Goal: Information Seeking & Learning: Check status

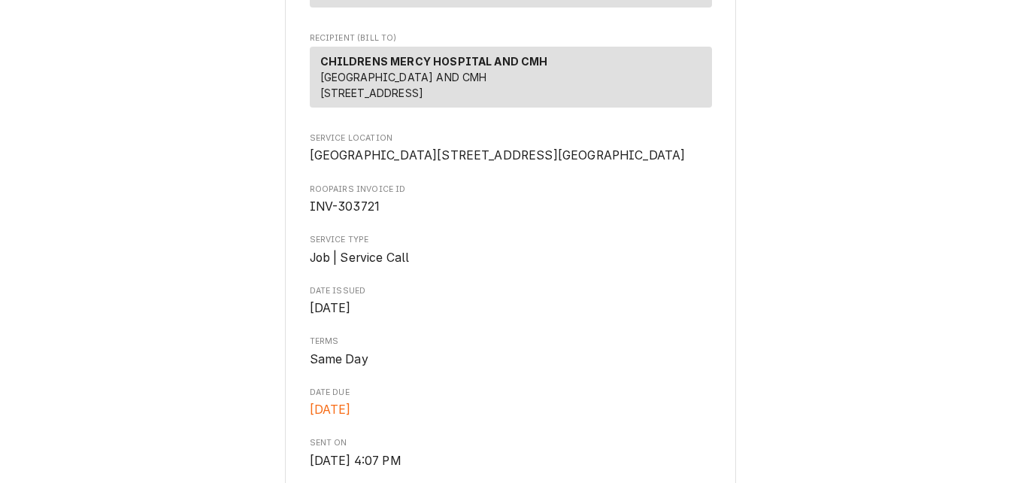
scroll to position [226, 0]
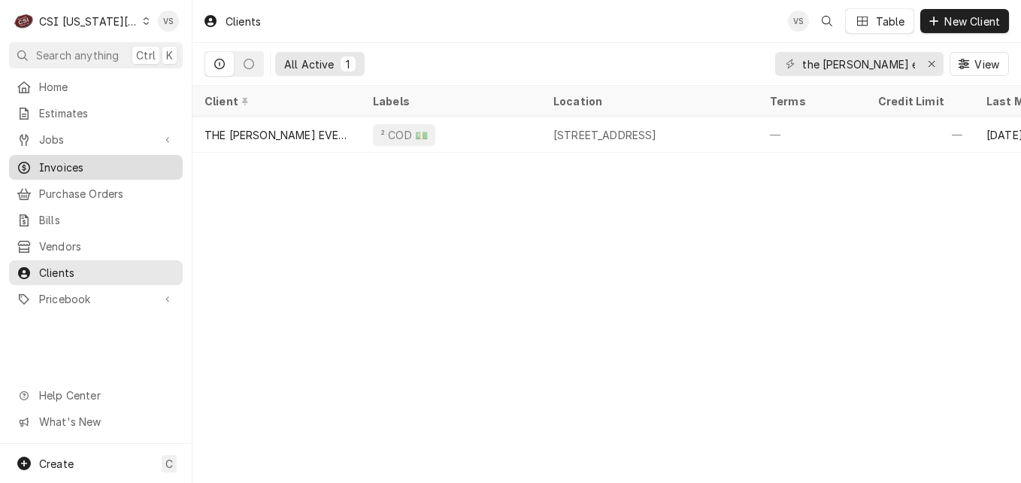
click at [74, 159] on span "Invoices" at bounding box center [107, 167] width 136 height 16
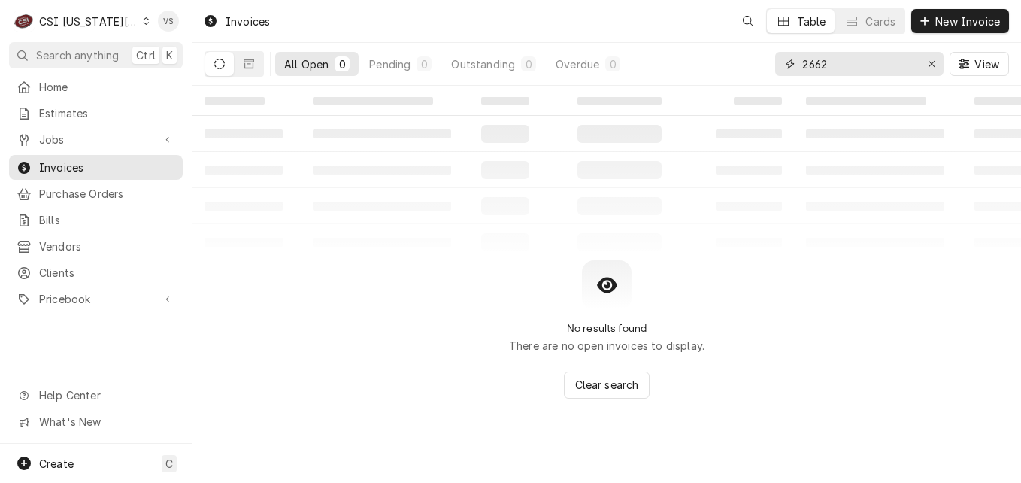
click at [794, 65] on div "2662" at bounding box center [859, 64] width 168 height 24
type input "3"
drag, startPoint x: 864, startPoint y: 71, endPoint x: 764, endPoint y: 60, distance: 101.4
click at [764, 60] on div "All Open 0 Pending 0 Outstanding 0 Overdue 0 0341330 View" at bounding box center [606, 64] width 804 height 42
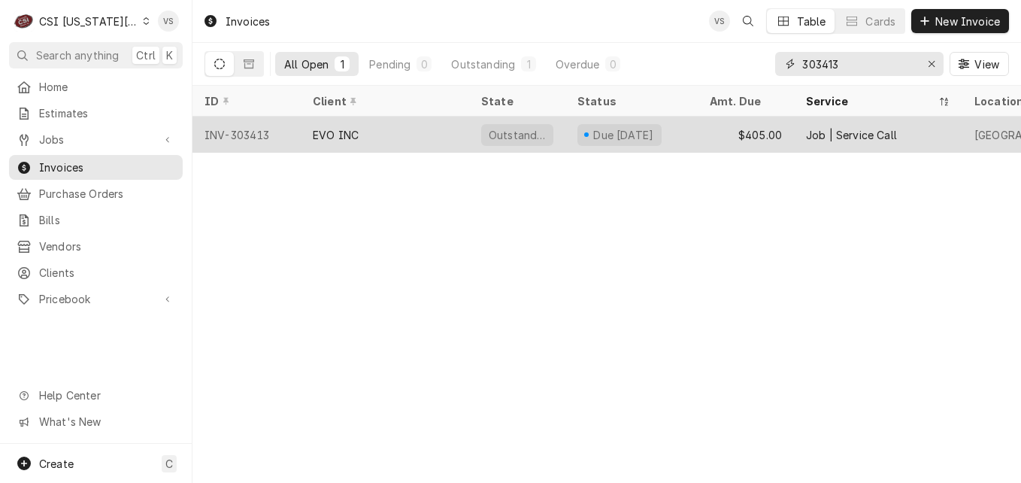
type input "303413"
click at [425, 123] on div "EVO INC" at bounding box center [385, 135] width 168 height 36
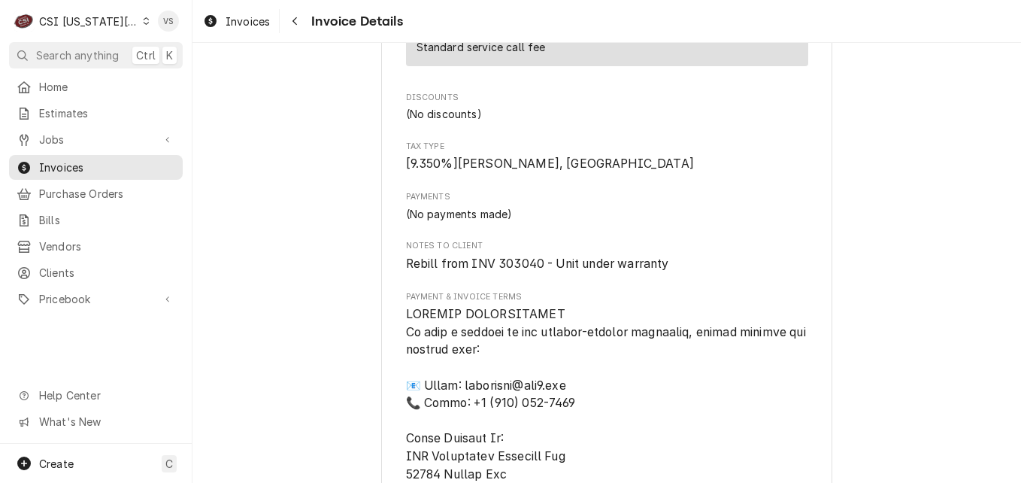
scroll to position [1579, 0]
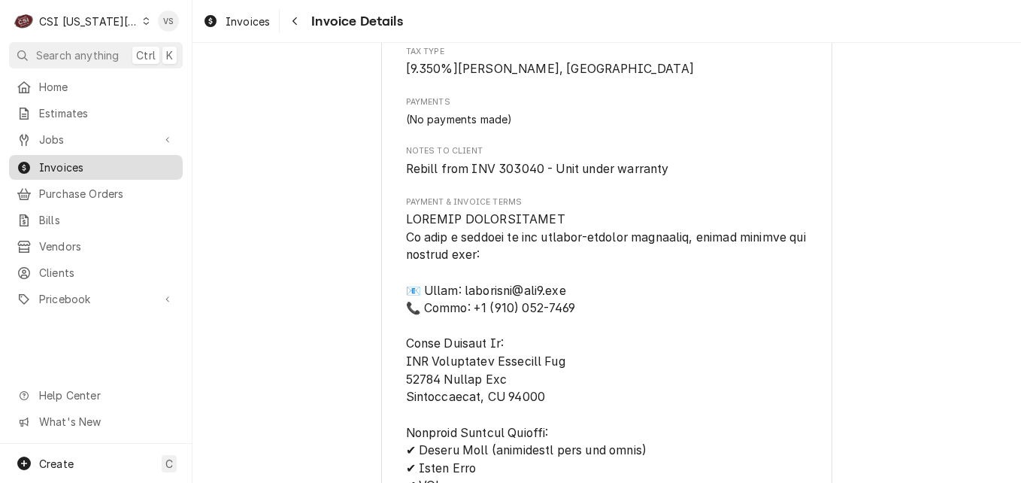
click at [77, 166] on span "Invoices" at bounding box center [107, 167] width 136 height 16
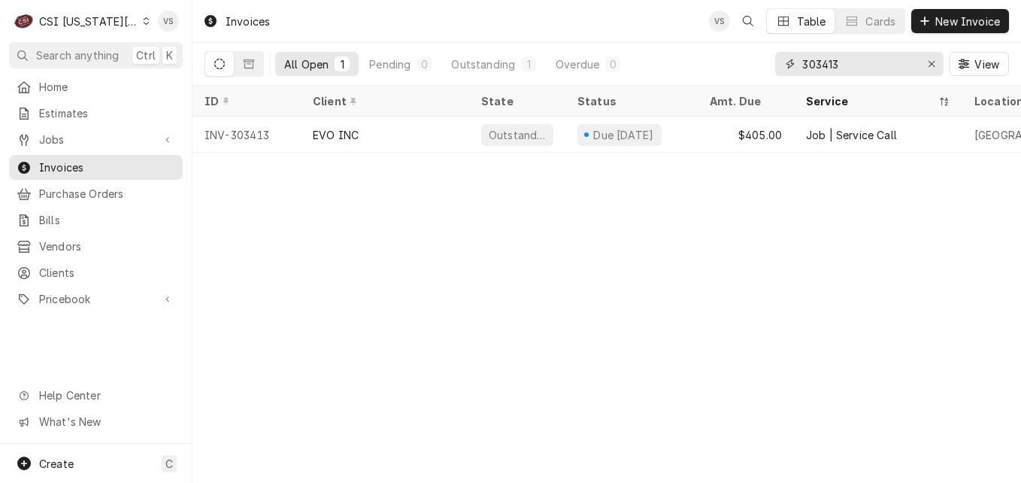
drag, startPoint x: 832, startPoint y: 63, endPoint x: 821, endPoint y: 65, distance: 11.5
click at [821, 65] on input "303413" at bounding box center [858, 64] width 113 height 24
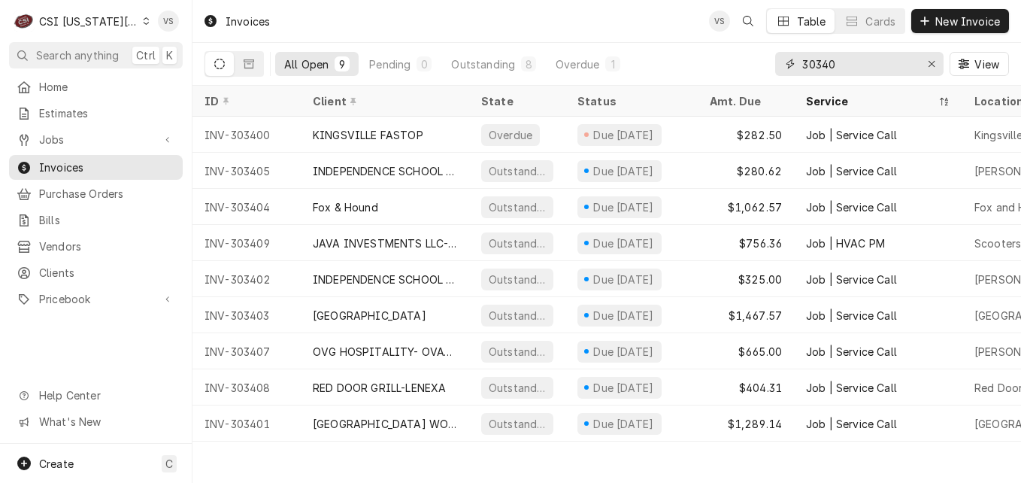
click at [845, 63] on input "30340" at bounding box center [858, 64] width 113 height 24
click at [820, 63] on input "30340" at bounding box center [858, 64] width 113 height 24
drag, startPoint x: 840, startPoint y: 68, endPoint x: 752, endPoint y: 66, distance: 88.0
click at [752, 66] on div "All Open 9 Pending 0 Outstanding 8 Overdue 1 30340 View" at bounding box center [606, 64] width 804 height 42
type input "303413"
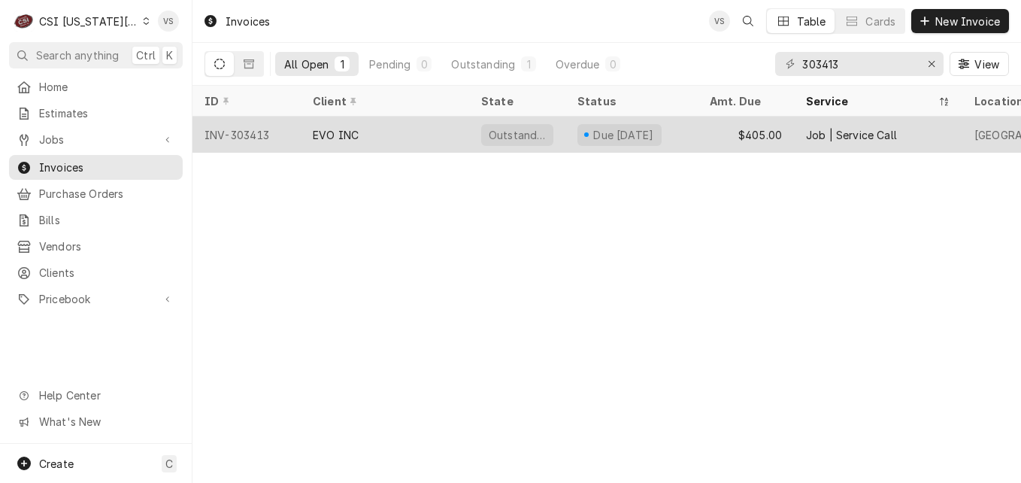
click at [426, 135] on div "EVO INC" at bounding box center [385, 135] width 168 height 36
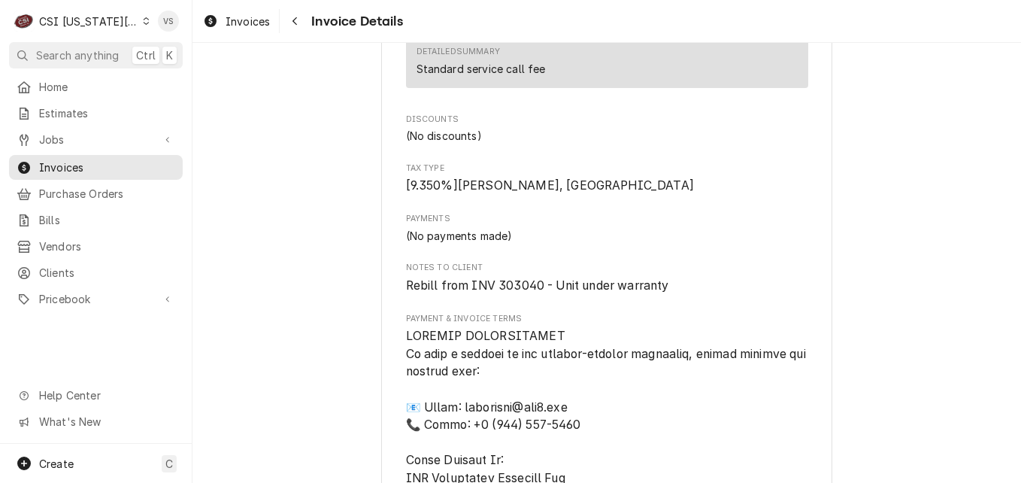
scroll to position [1556, 0]
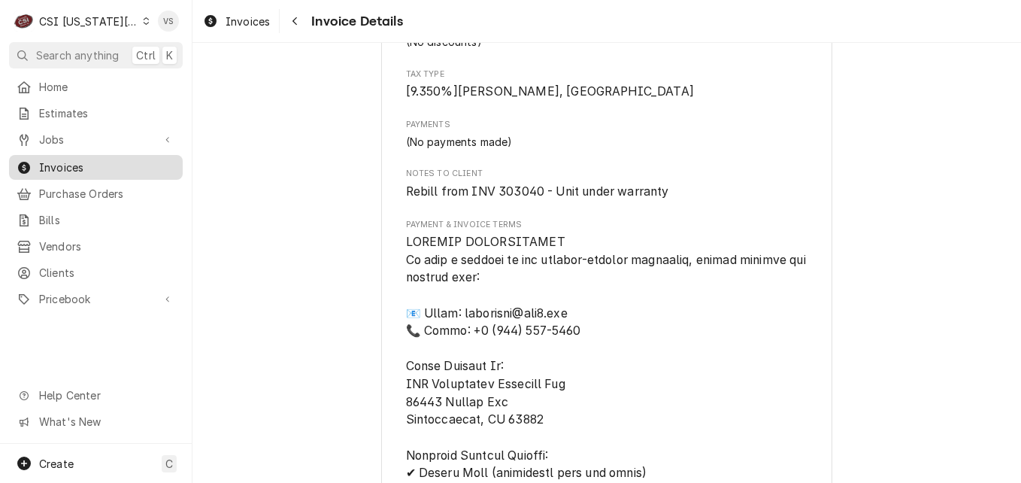
click at [85, 168] on span "Invoices" at bounding box center [107, 167] width 136 height 16
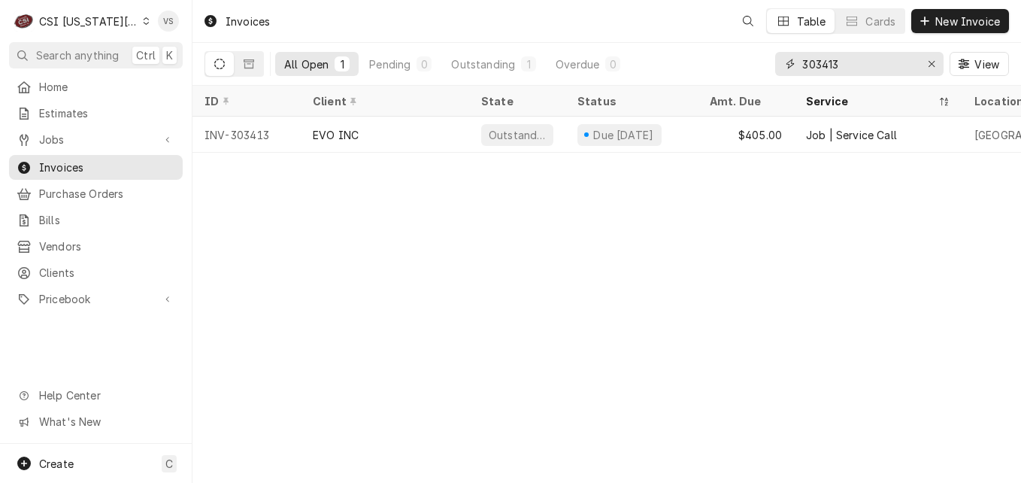
click at [849, 65] on input "303413" at bounding box center [858, 64] width 113 height 24
click at [848, 65] on input "303413" at bounding box center [858, 64] width 113 height 24
drag, startPoint x: 822, startPoint y: 63, endPoint x: 853, endPoint y: 64, distance: 31.6
click at [854, 62] on input "303413" at bounding box center [858, 64] width 113 height 24
click at [816, 63] on input "30040" at bounding box center [858, 64] width 113 height 24
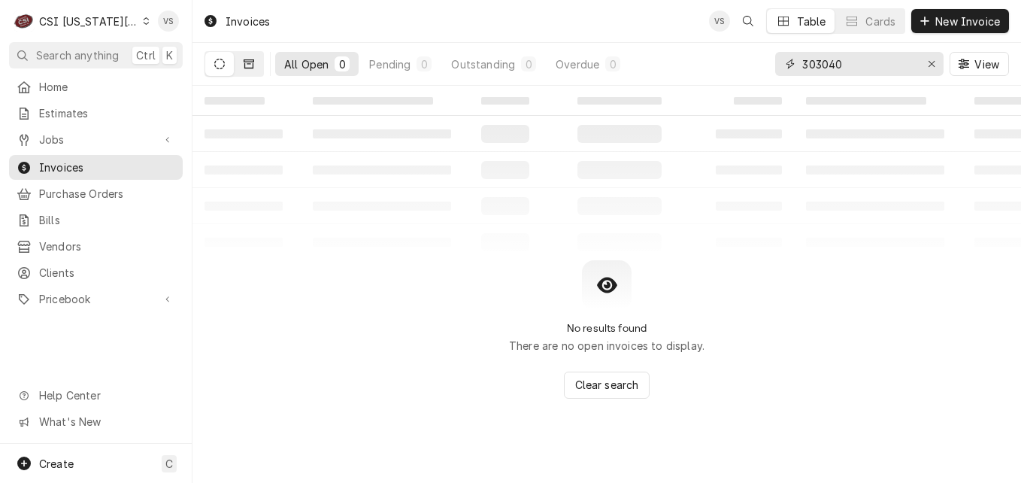
type input "303040"
click at [253, 65] on icon "Dynamic Content Wrapper" at bounding box center [249, 63] width 11 height 9
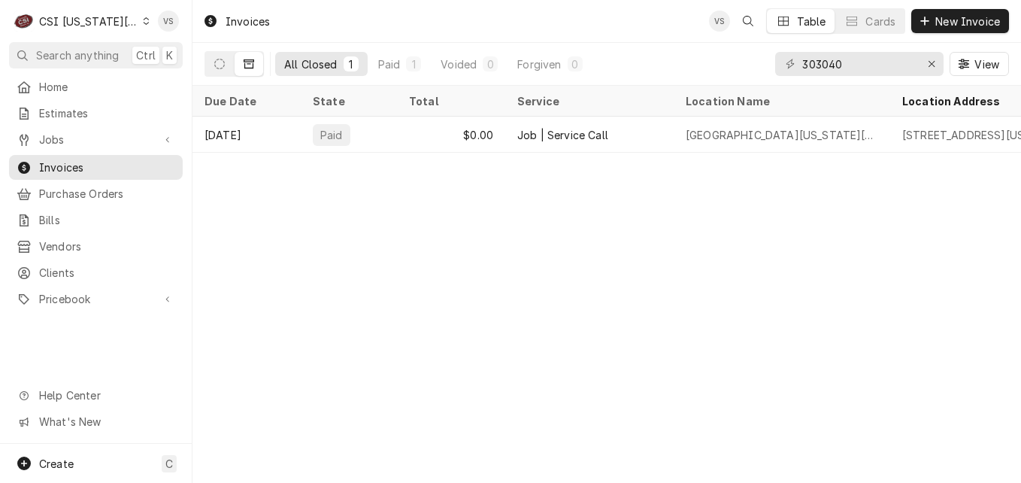
click at [143, 19] on icon "Dynamic Content Wrapper" at bounding box center [146, 21] width 7 height 8
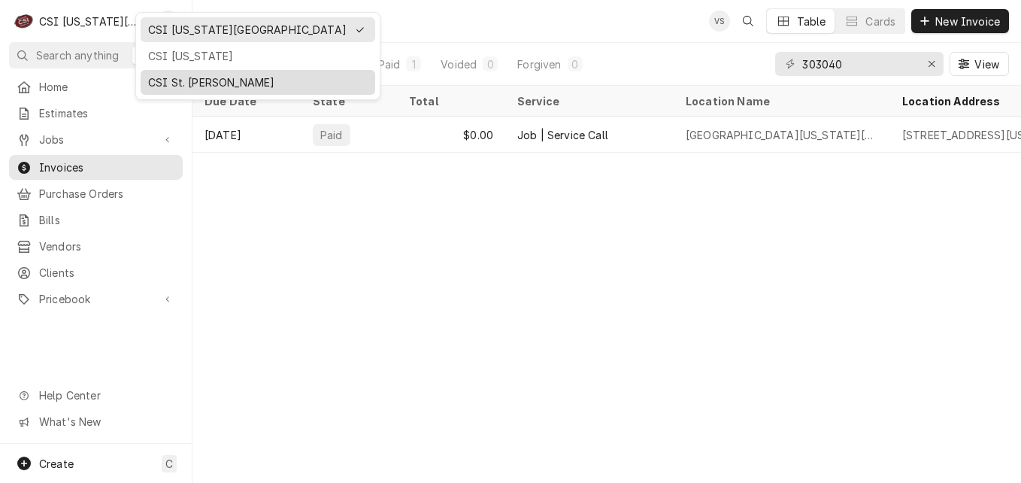
click at [180, 77] on div "CSI St. [PERSON_NAME]" at bounding box center [258, 82] width 220 height 16
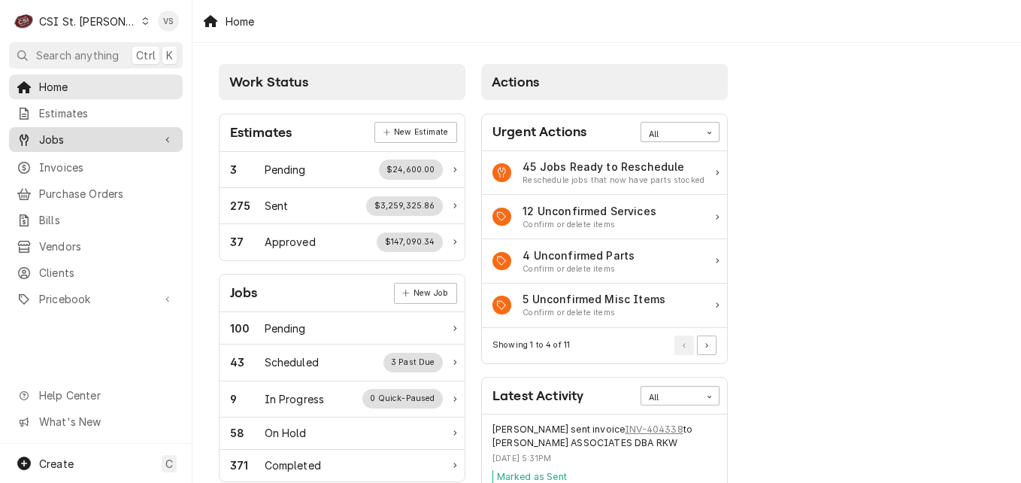
click at [61, 138] on span "Jobs" at bounding box center [96, 140] width 114 height 16
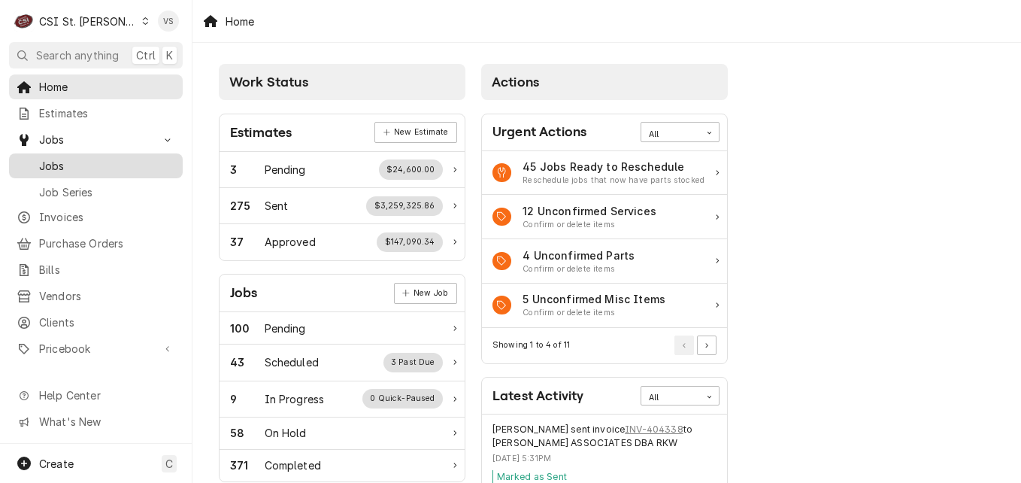
click at [62, 163] on span "Jobs" at bounding box center [107, 166] width 136 height 16
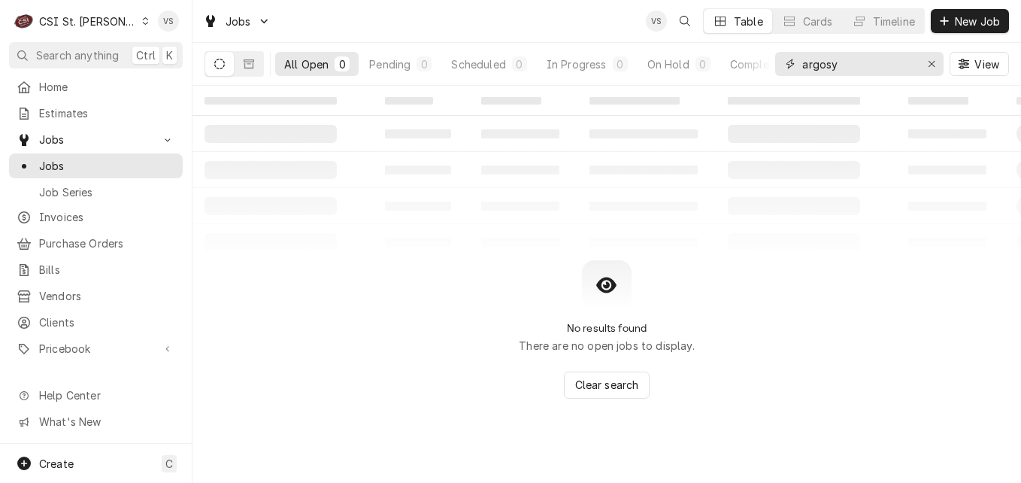
drag, startPoint x: 793, startPoint y: 63, endPoint x: 816, endPoint y: 65, distance: 23.4
click at [790, 65] on div "argosy" at bounding box center [859, 64] width 168 height 24
type input "100 selma"
click at [249, 65] on icon "Dynamic Content Wrapper" at bounding box center [249, 64] width 11 height 11
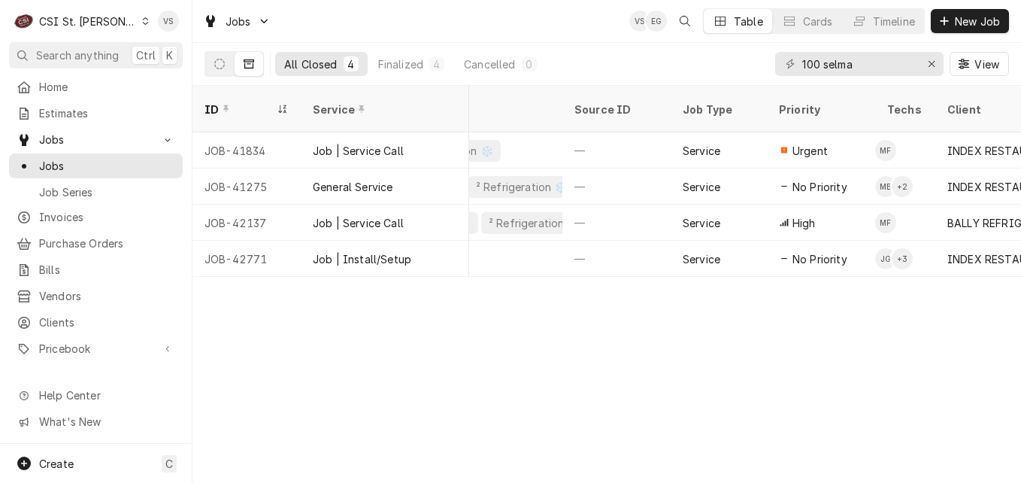
scroll to position [0, 1427]
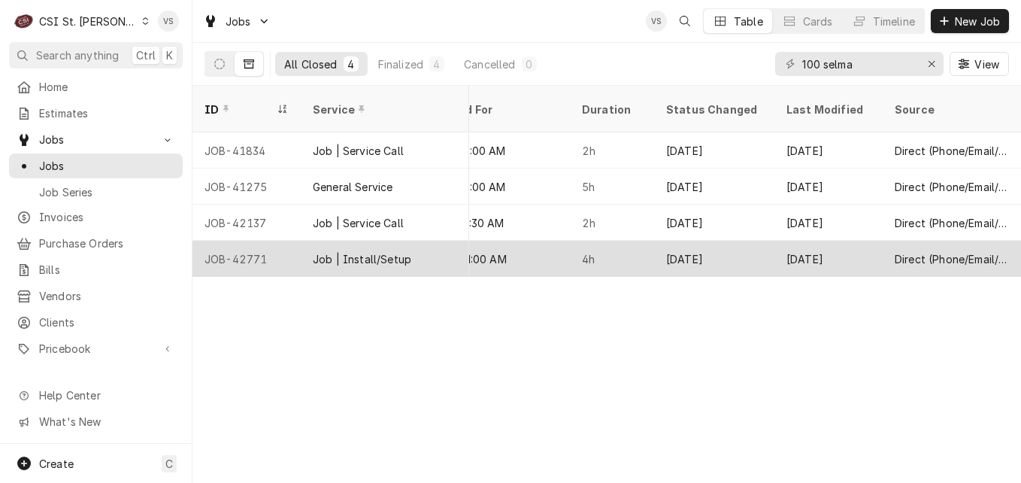
click at [444, 243] on div "Job | Install/Setup" at bounding box center [385, 259] width 168 height 36
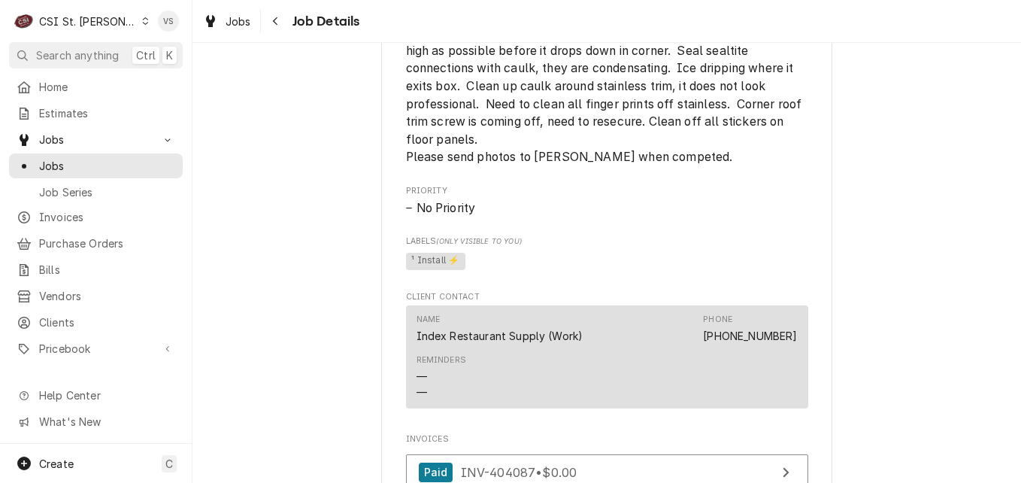
scroll to position [740, 0]
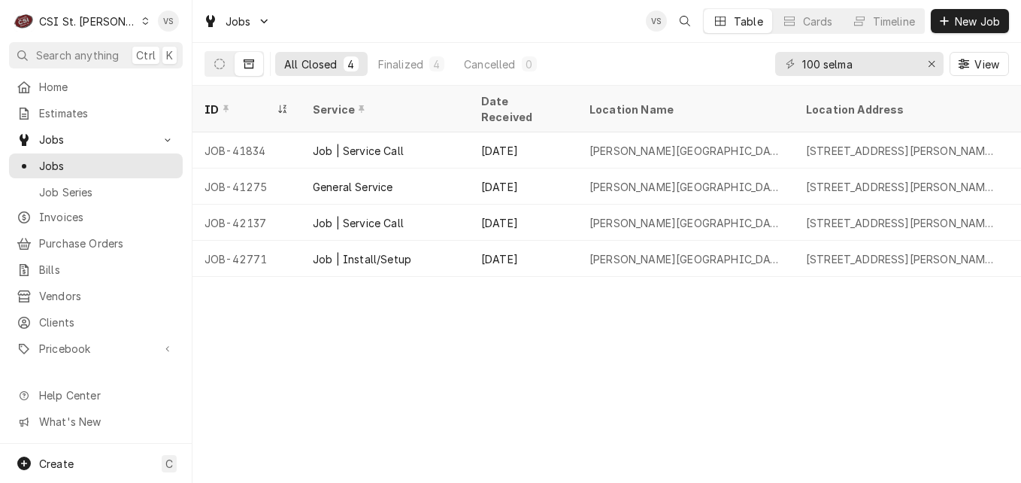
scroll to position [0, 725]
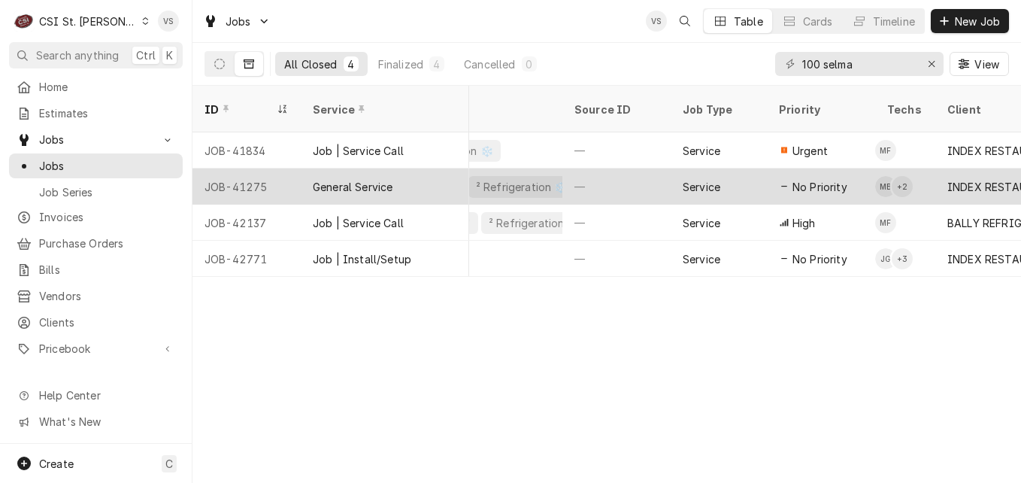
click at [365, 179] on div "General Service" at bounding box center [353, 187] width 80 height 16
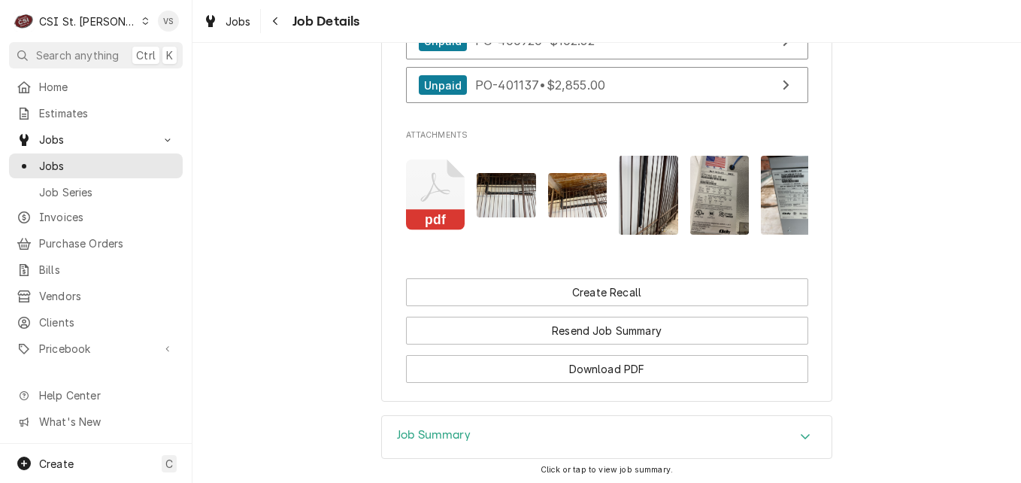
scroll to position [1643, 0]
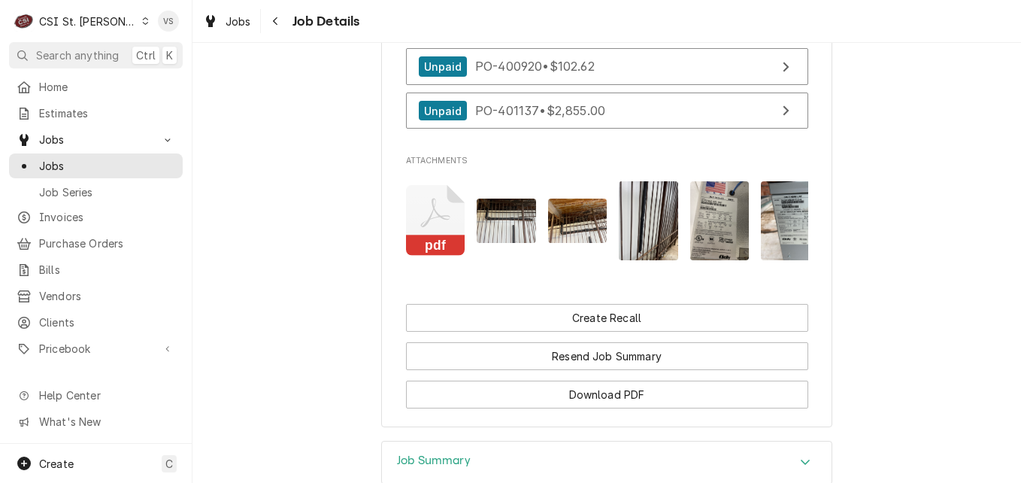
click at [438, 224] on icon "Attachments" at bounding box center [435, 220] width 59 height 71
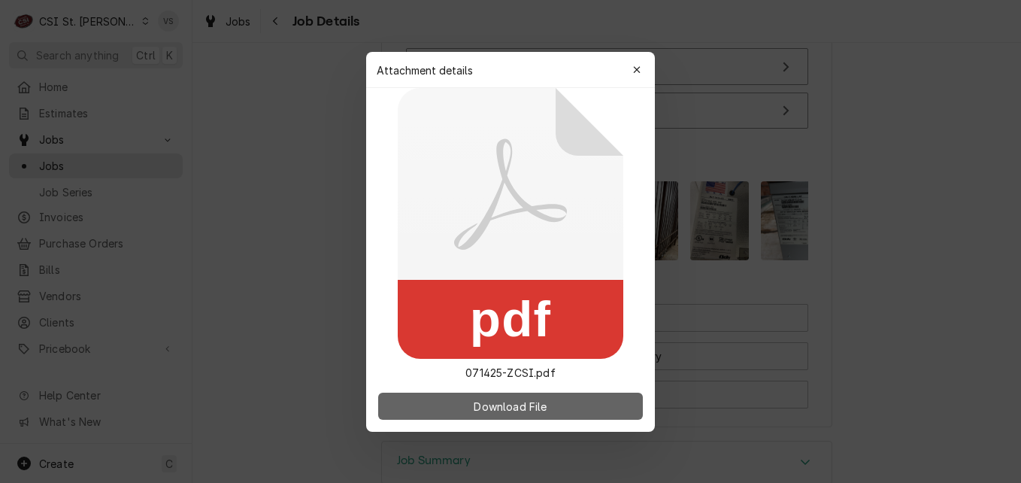
click at [595, 402] on button "Download File" at bounding box center [510, 405] width 265 height 27
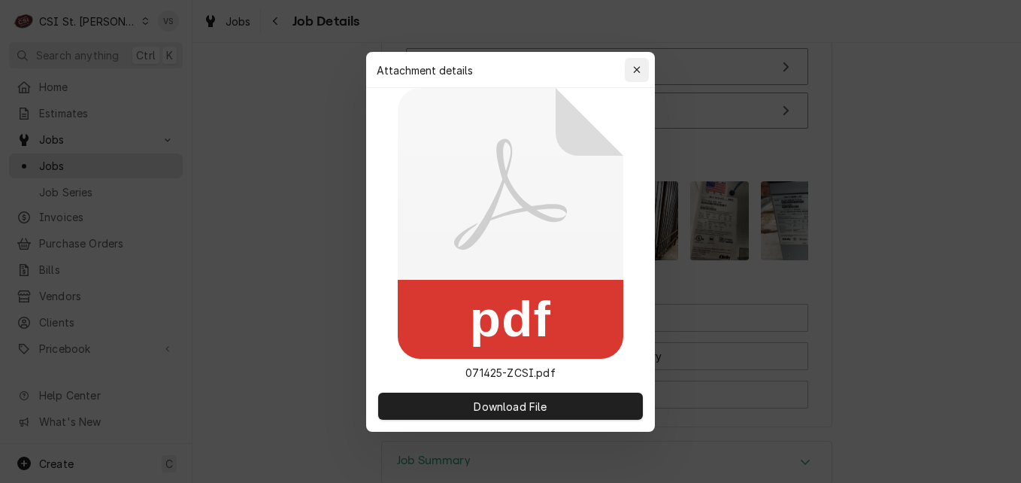
click at [638, 73] on icon "button" at bounding box center [637, 70] width 8 height 11
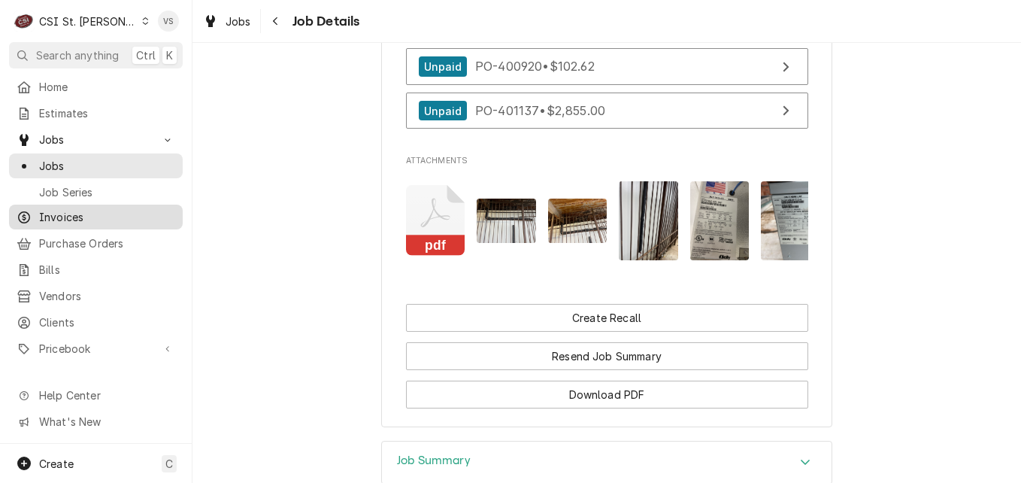
click at [65, 210] on span "Invoices" at bounding box center [107, 217] width 136 height 16
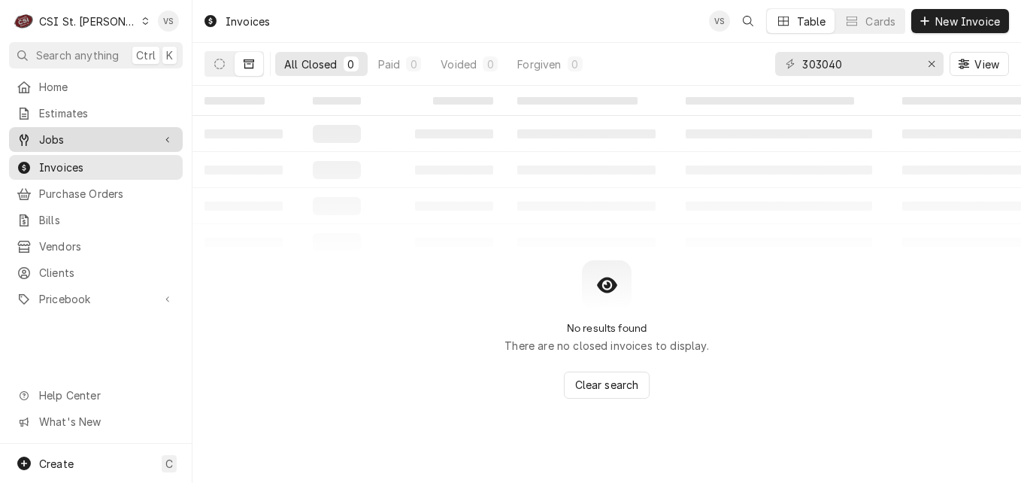
click at [77, 143] on div "Jobs" at bounding box center [96, 139] width 168 height 19
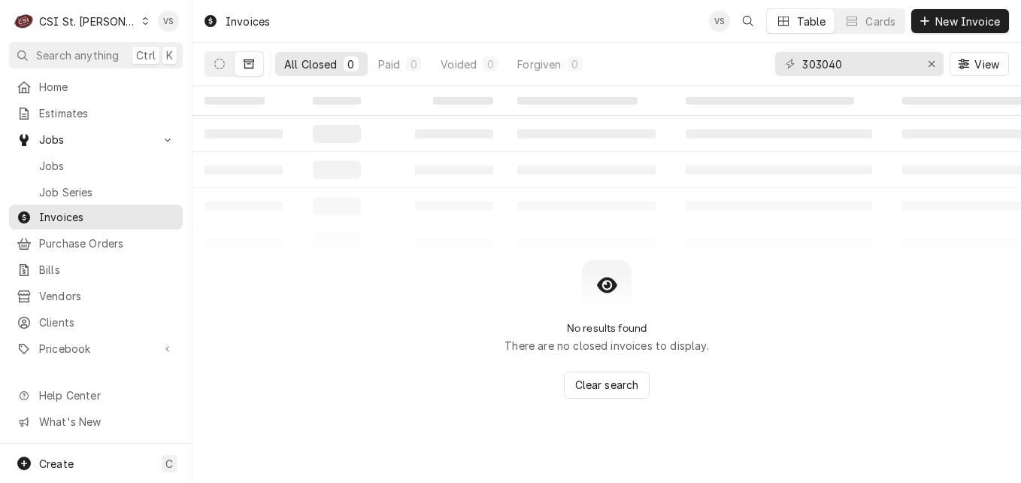
click at [62, 139] on span "Jobs" at bounding box center [96, 140] width 114 height 16
click at [65, 164] on div "Jobs Job Series" at bounding box center [96, 178] width 174 height 50
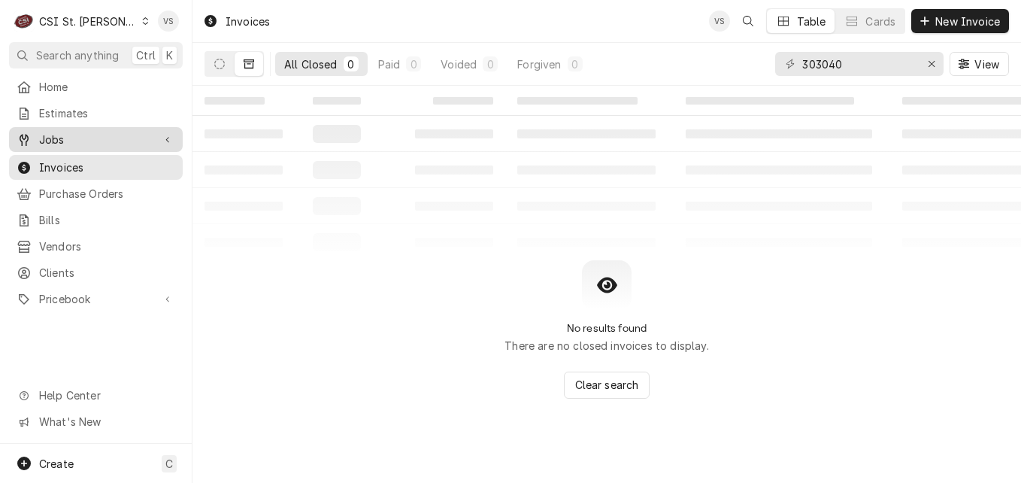
click at [56, 141] on span "Jobs" at bounding box center [96, 140] width 114 height 16
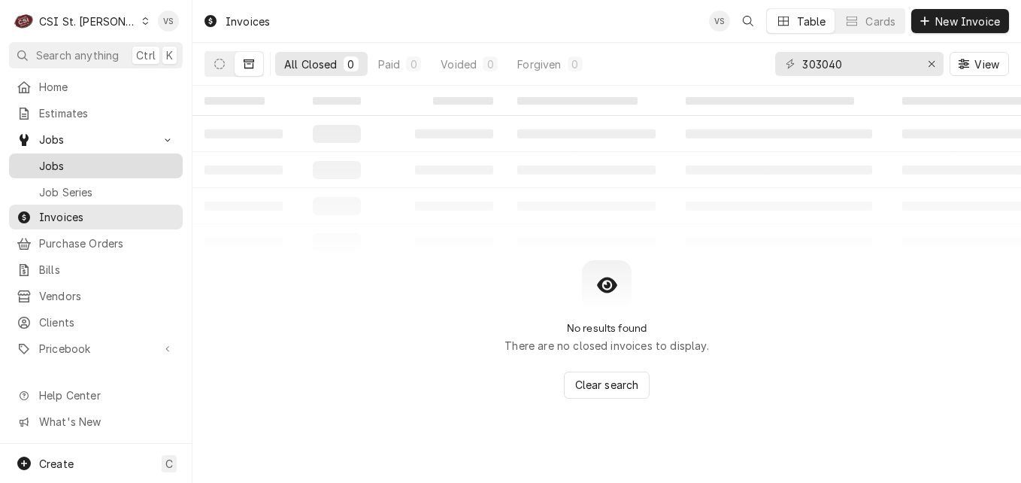
click at [51, 156] on div "Jobs" at bounding box center [96, 165] width 168 height 19
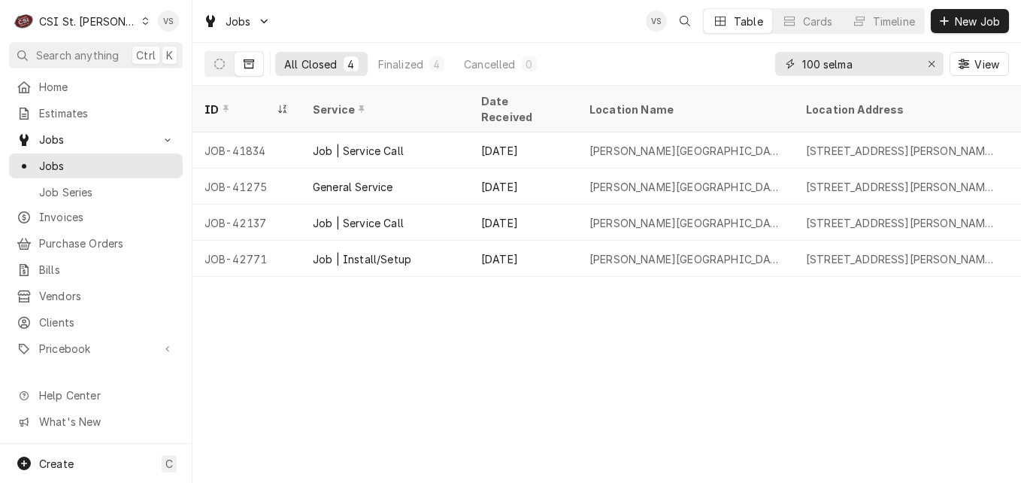
drag, startPoint x: 866, startPoint y: 62, endPoint x: 749, endPoint y: 62, distance: 117.3
click at [749, 62] on div "All Closed 4 Finalized 4 Cancelled 0 100 selma View" at bounding box center [606, 64] width 804 height 42
type input "4"
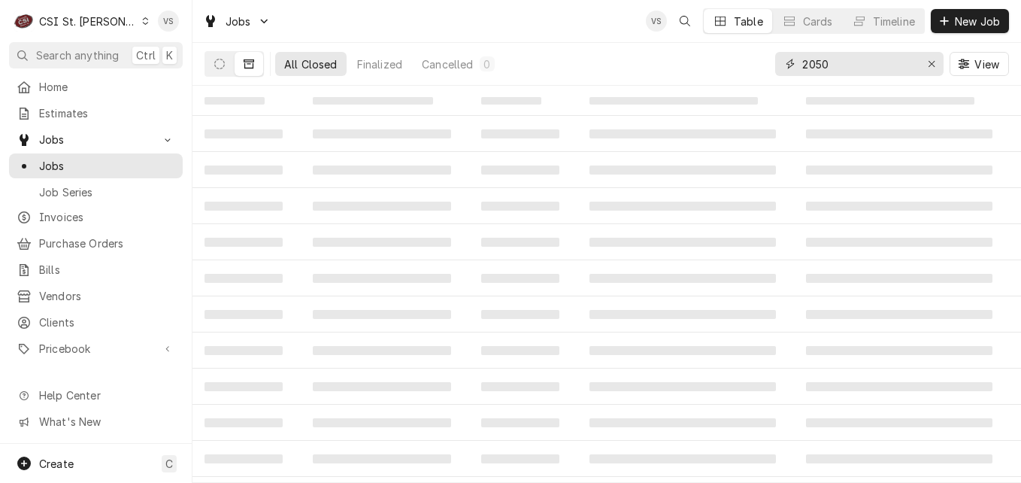
click at [802, 65] on input "2050" at bounding box center [858, 64] width 113 height 24
type input "42050"
click at [227, 70] on button "Dynamic Content Wrapper" at bounding box center [219, 64] width 29 height 24
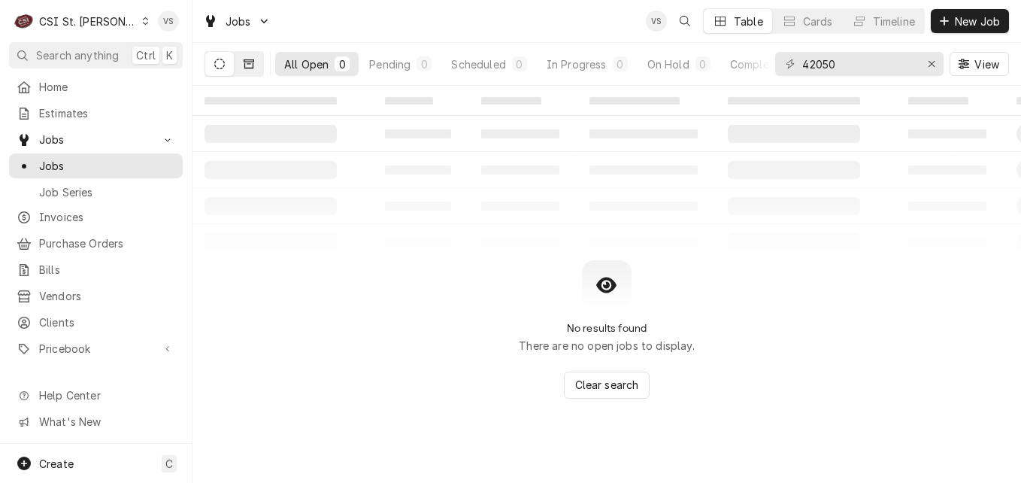
click at [251, 71] on button "Dynamic Content Wrapper" at bounding box center [249, 64] width 29 height 24
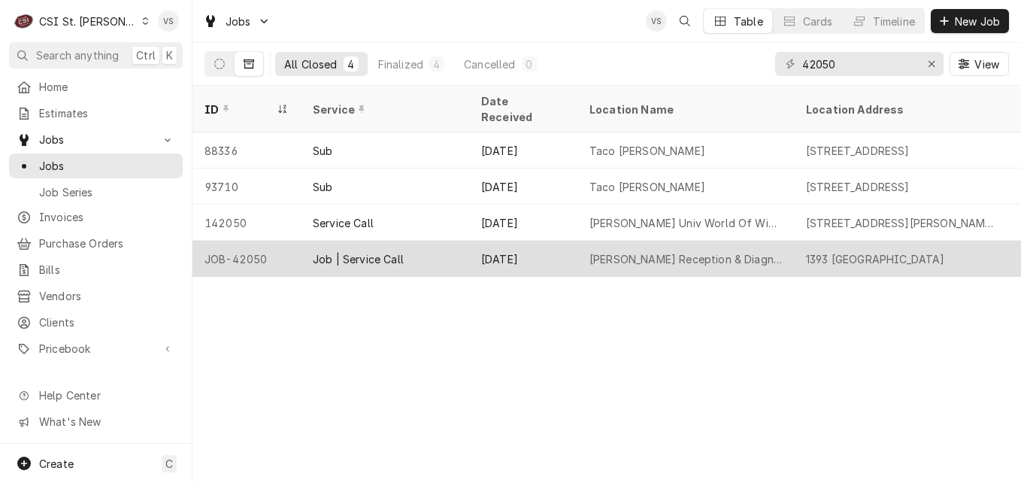
click at [300, 241] on div "JOB-42050" at bounding box center [246, 259] width 108 height 36
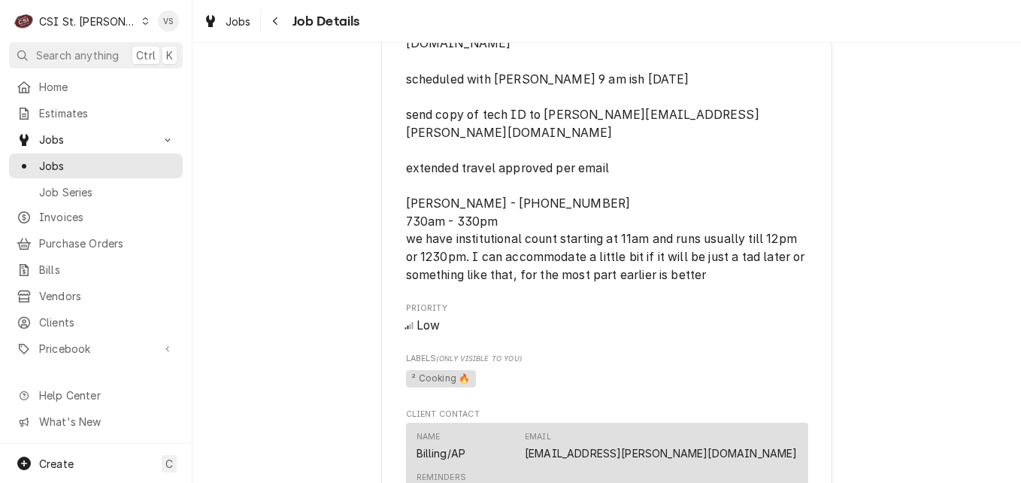
scroll to position [943, 0]
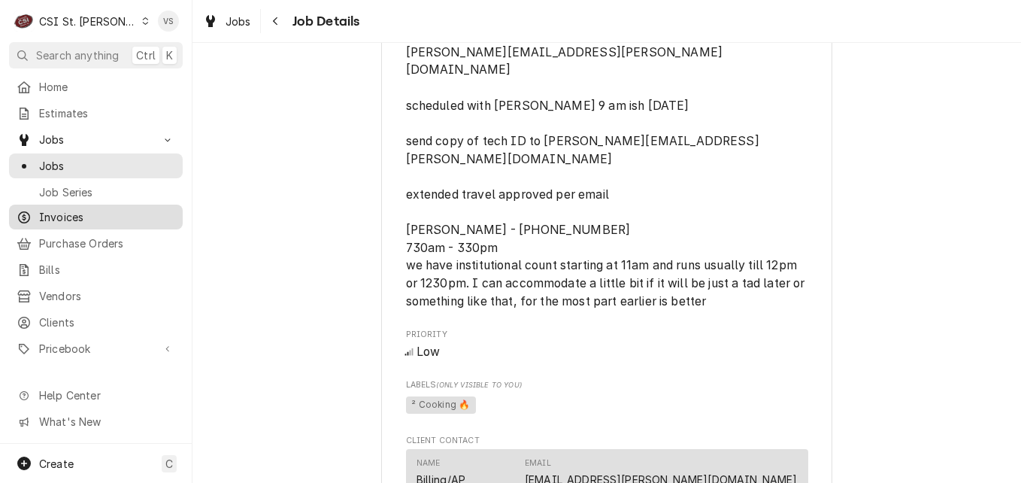
click at [64, 209] on span "Invoices" at bounding box center [107, 217] width 136 height 16
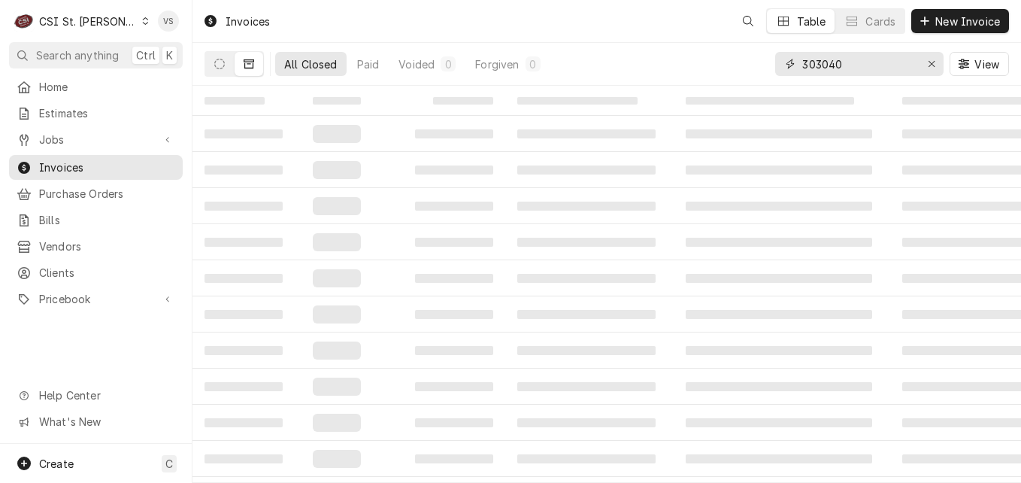
click at [843, 62] on input "303040" at bounding box center [858, 64] width 113 height 24
drag, startPoint x: 843, startPoint y: 62, endPoint x: 789, endPoint y: 63, distance: 53.4
click at [760, 62] on div "All Closed 0 Paid 0 Voided 0 Forgiven 0 303040 View" at bounding box center [606, 64] width 804 height 42
type input "403983"
click at [223, 61] on icon "Dynamic Content Wrapper" at bounding box center [219, 64] width 11 height 11
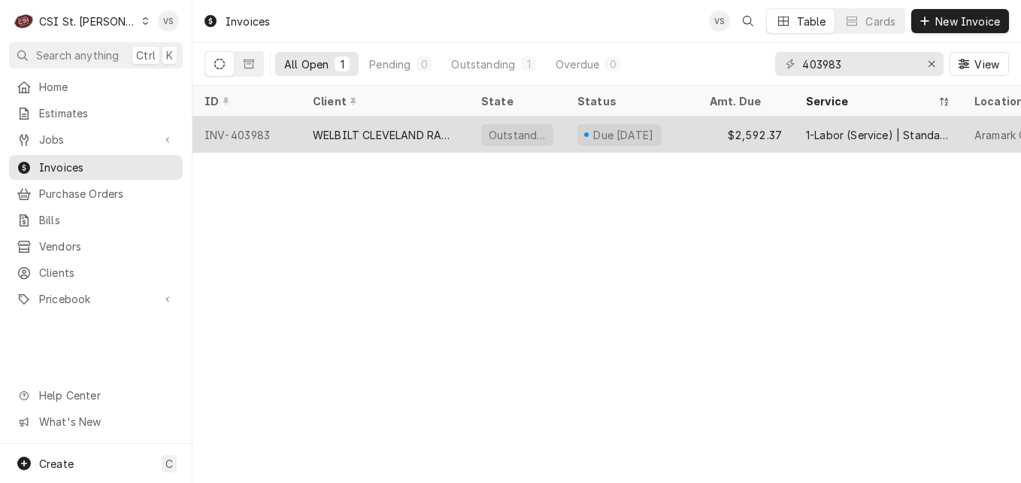
click at [428, 138] on div "WELBILT CLEVELAND RANGE" at bounding box center [385, 135] width 144 height 16
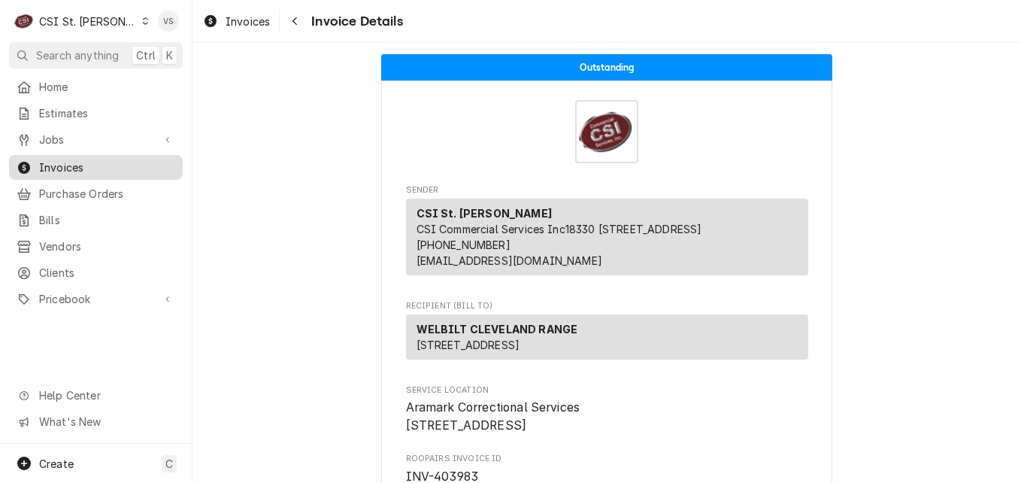
click at [117, 162] on span "Invoices" at bounding box center [107, 167] width 136 height 16
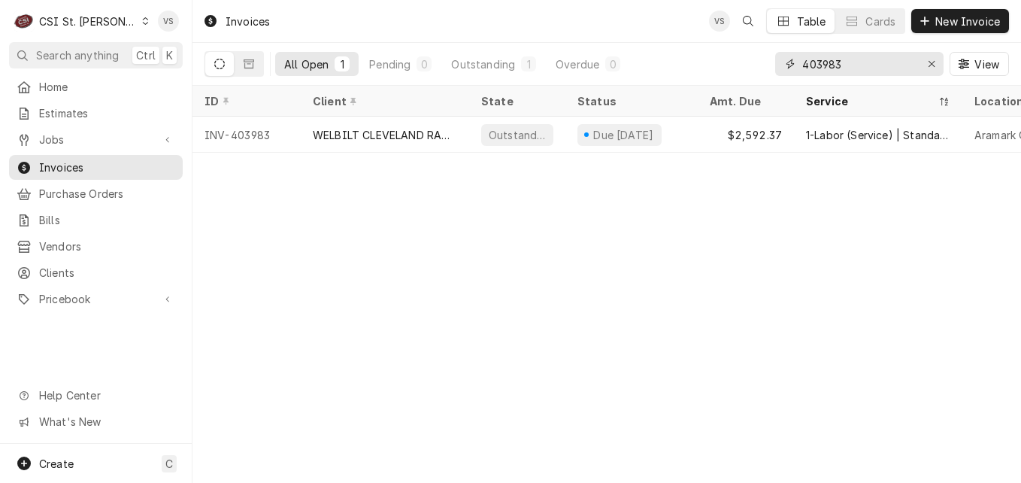
drag, startPoint x: 847, startPoint y: 63, endPoint x: 821, endPoint y: 65, distance: 26.4
click at [821, 65] on input "403983" at bounding box center [858, 64] width 113 height 24
click at [823, 62] on input "403983" at bounding box center [858, 64] width 113 height 24
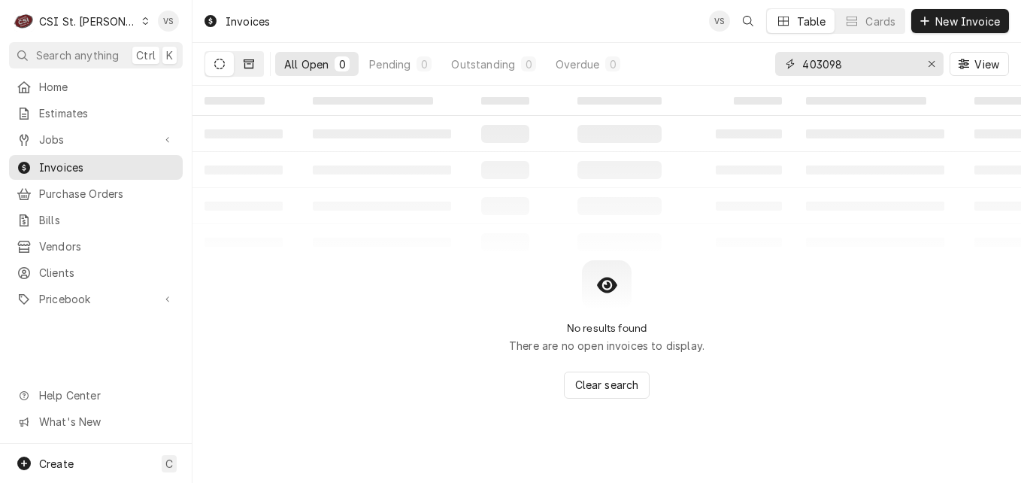
type input "403098"
click at [242, 71] on button "Dynamic Content Wrapper" at bounding box center [249, 64] width 29 height 24
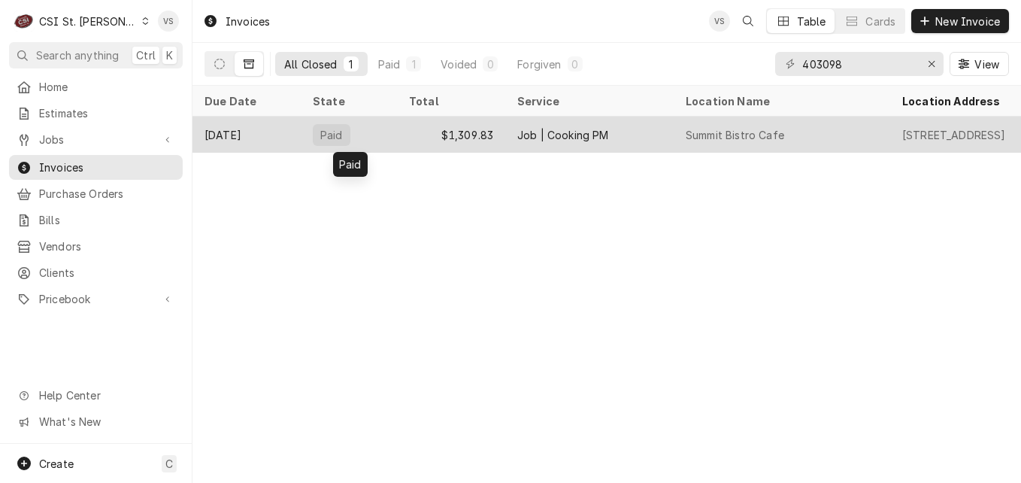
click at [365, 126] on div "Paid" at bounding box center [349, 135] width 96 height 36
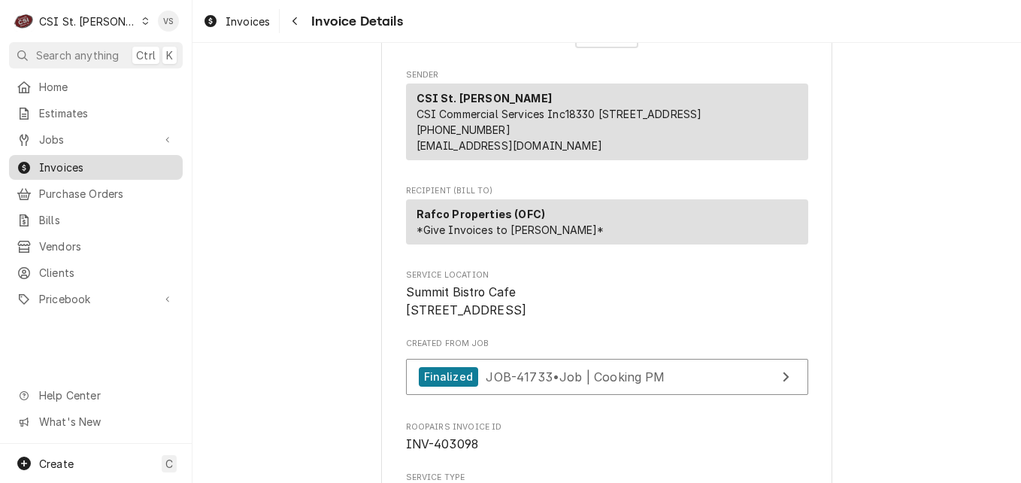
scroll to position [150, 0]
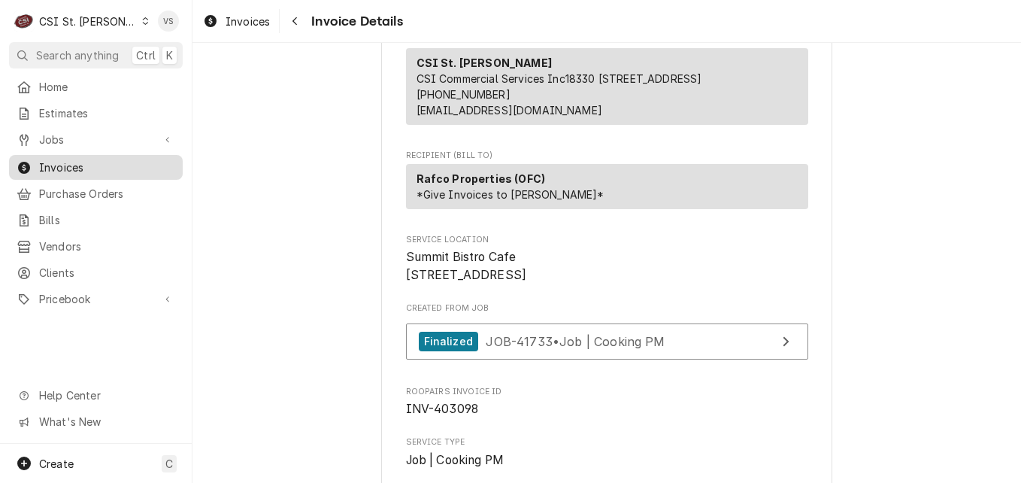
click at [71, 161] on span "Invoices" at bounding box center [107, 167] width 136 height 16
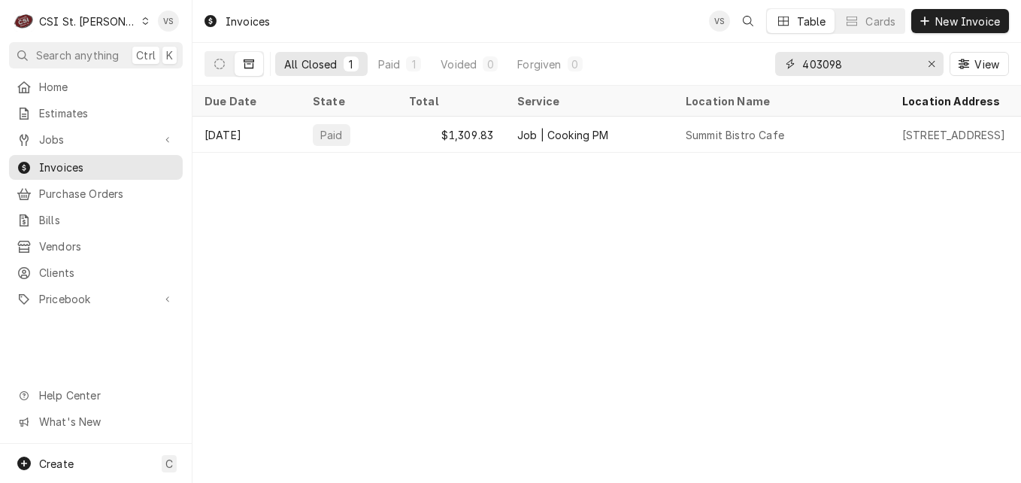
drag, startPoint x: 843, startPoint y: 61, endPoint x: 825, endPoint y: 66, distance: 18.8
click at [825, 66] on input "403098" at bounding box center [858, 64] width 113 height 24
click at [825, 62] on input "403098" at bounding box center [858, 64] width 113 height 24
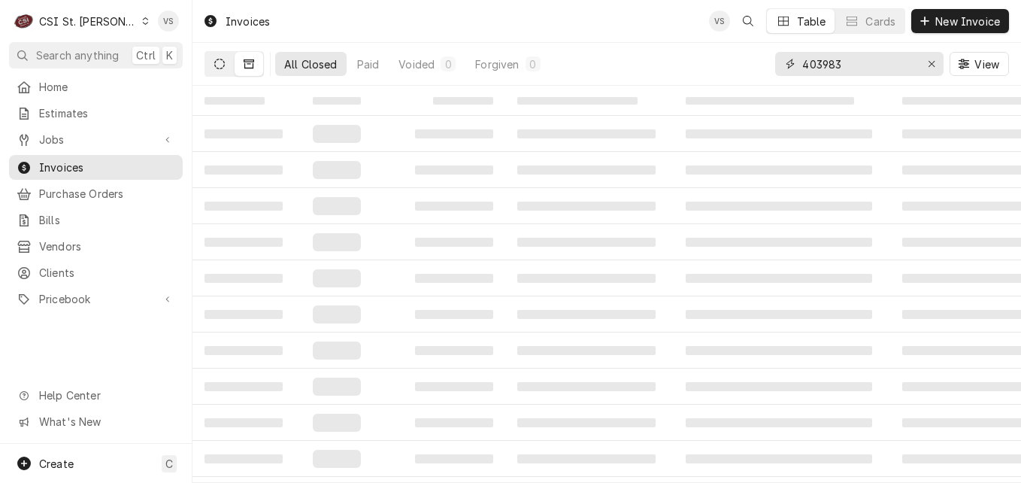
type input "403983"
click at [225, 67] on button "Dynamic Content Wrapper" at bounding box center [219, 64] width 29 height 24
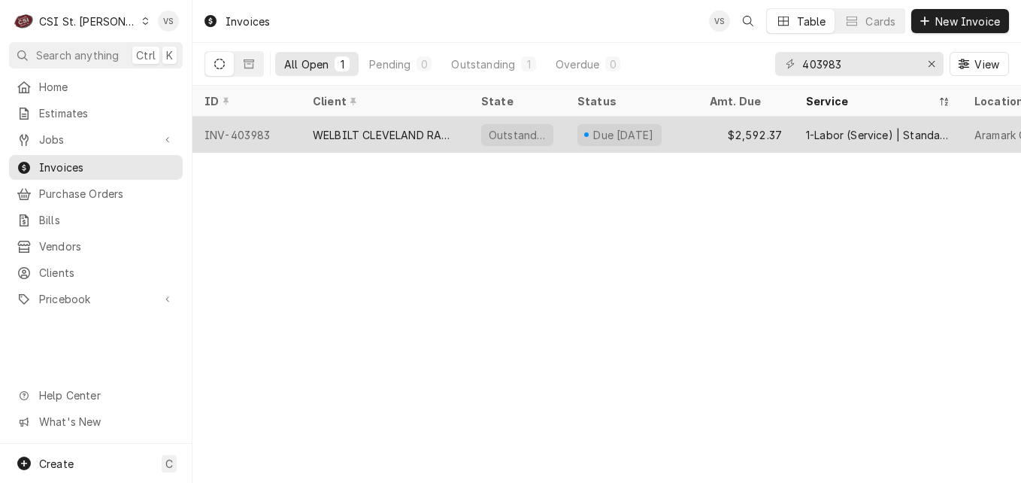
click at [354, 140] on div "WELBILT CLEVELAND RANGE" at bounding box center [385, 135] width 168 height 36
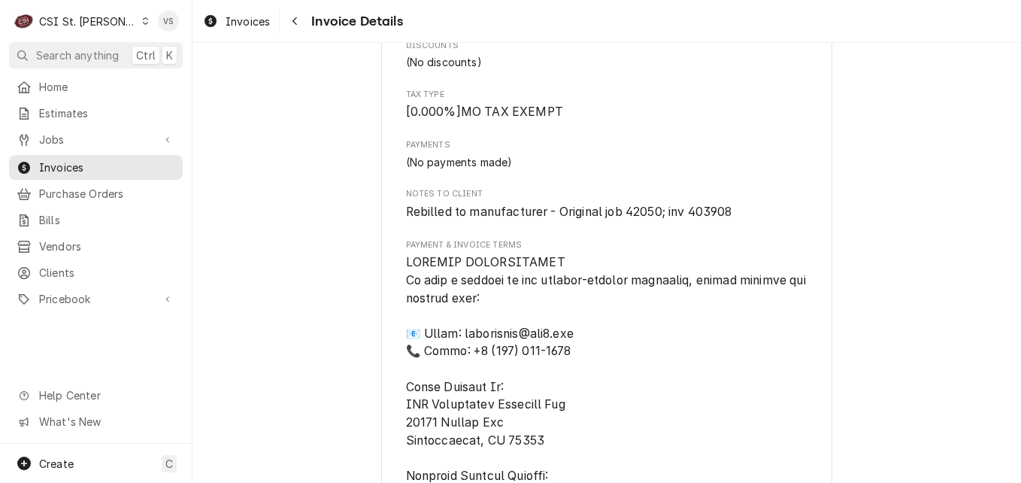
scroll to position [2157, 0]
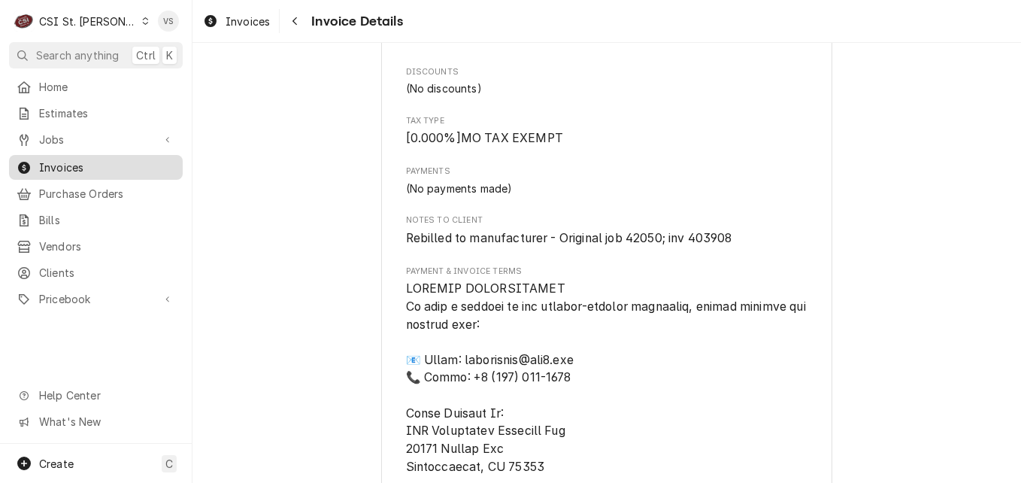
click at [57, 163] on span "Invoices" at bounding box center [107, 167] width 136 height 16
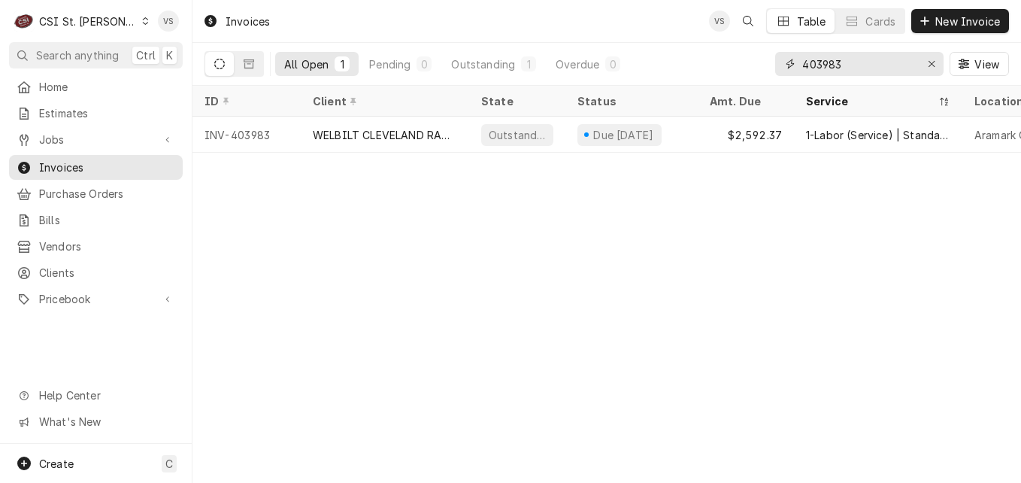
drag, startPoint x: 842, startPoint y: 62, endPoint x: 831, endPoint y: 64, distance: 11.4
click at [828, 64] on input "403983" at bounding box center [858, 64] width 113 height 24
click at [831, 64] on input "403983" at bounding box center [858, 64] width 113 height 24
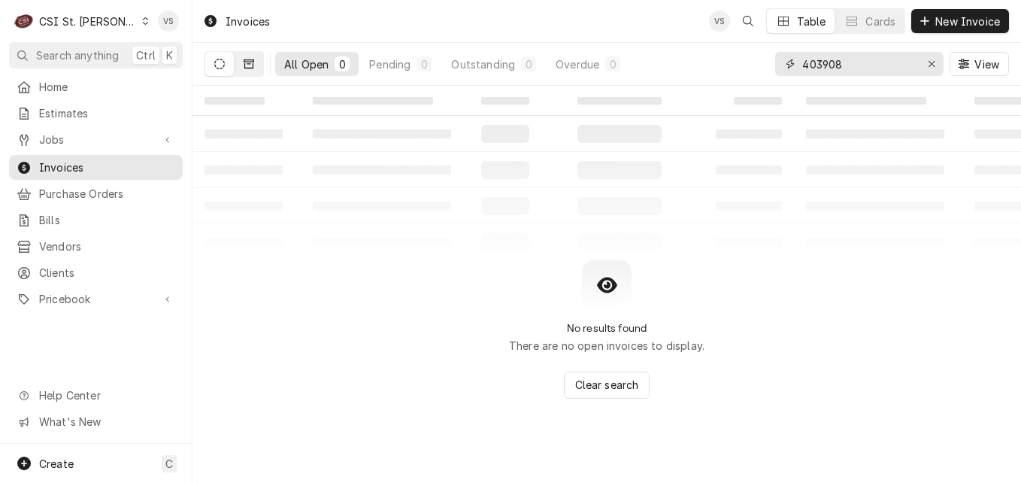
type input "403908"
click at [256, 71] on button "Dynamic Content Wrapper" at bounding box center [249, 64] width 29 height 24
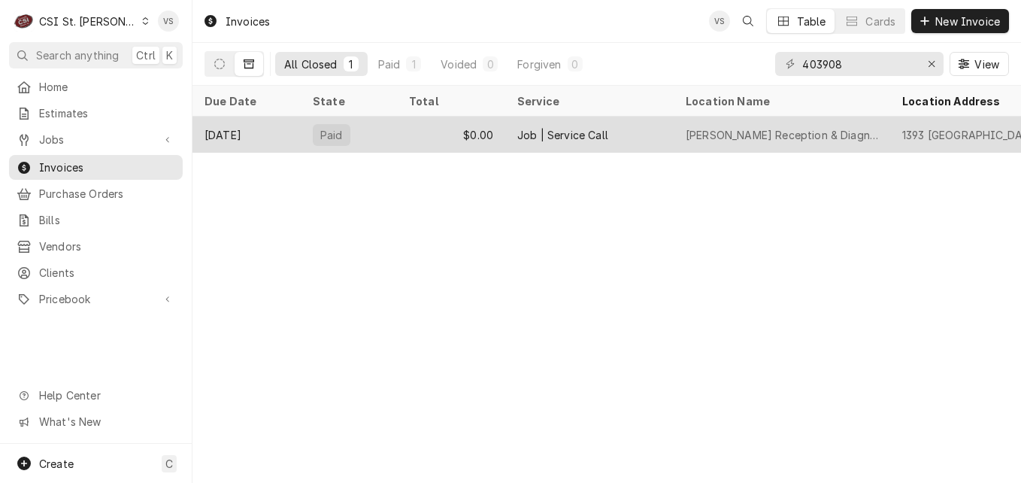
click at [371, 126] on div "Paid" at bounding box center [349, 135] width 96 height 36
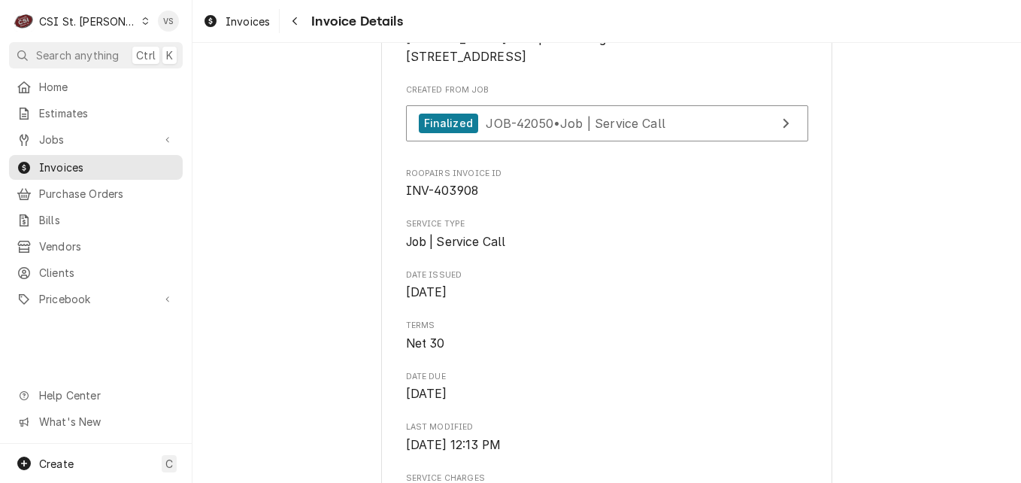
scroll to position [365, 0]
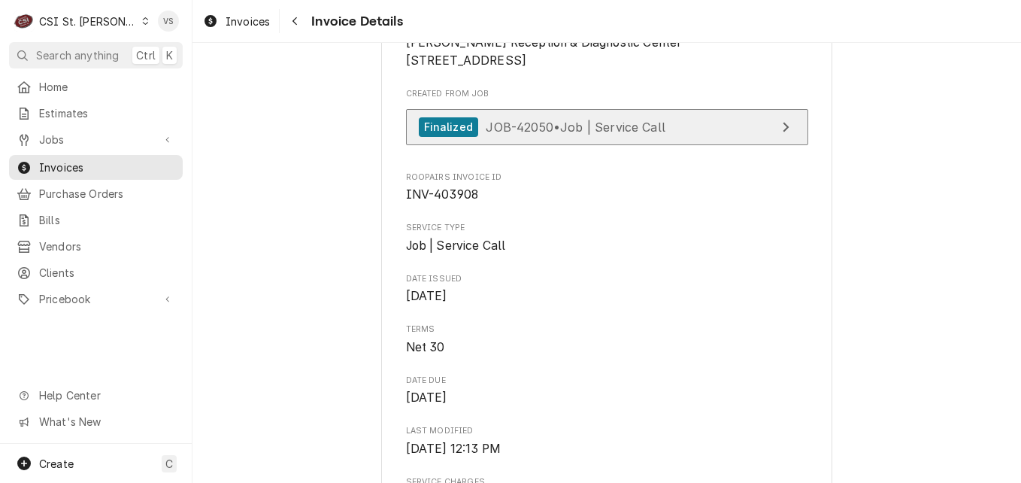
click at [628, 138] on div "Finalized JOB-42050 • Job | Service Call" at bounding box center [542, 127] width 247 height 20
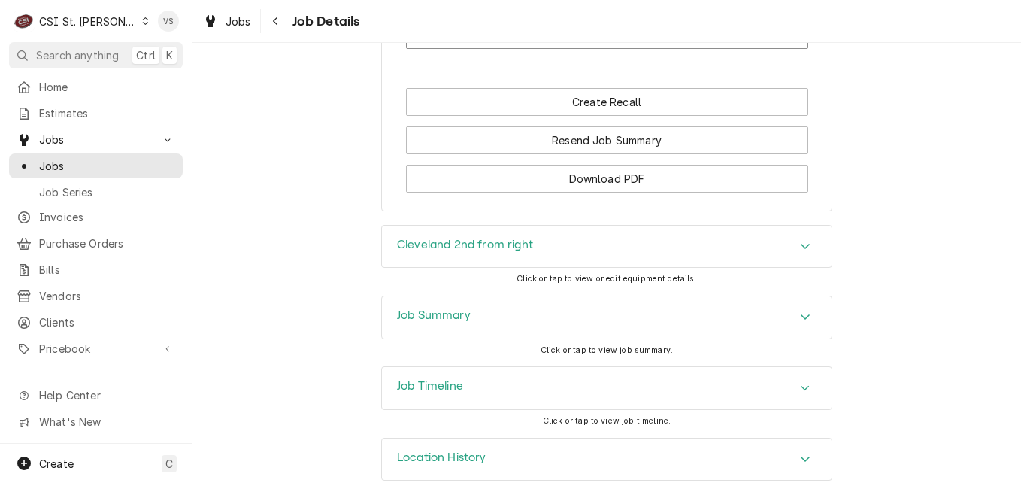
scroll to position [1619, 0]
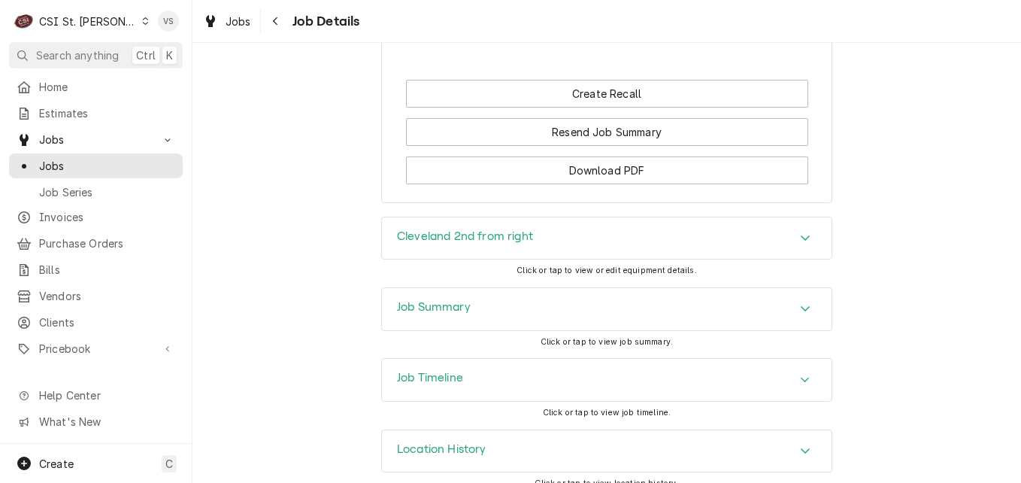
click at [800, 374] on icon "Accordion Header" at bounding box center [805, 380] width 11 height 12
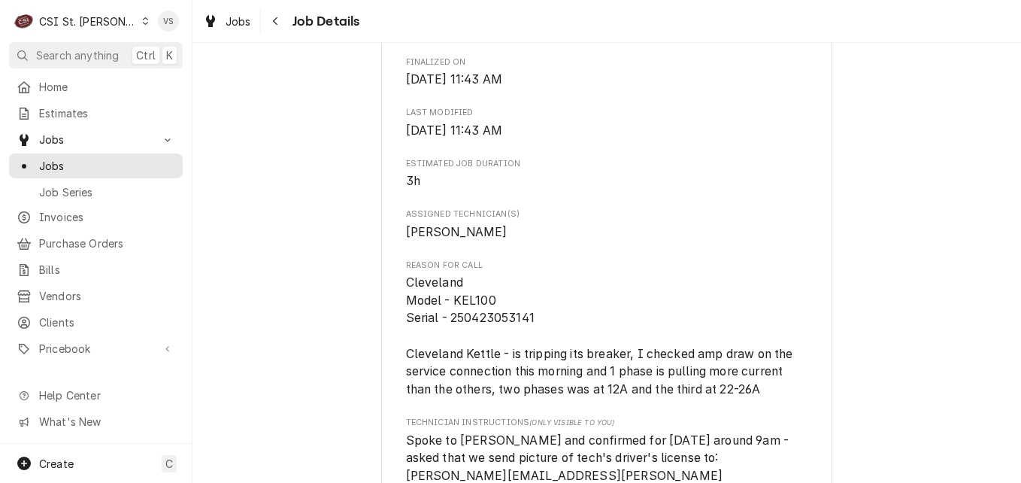
scroll to position [526, 0]
